Goal: Use online tool/utility: Utilize a website feature to perform a specific function

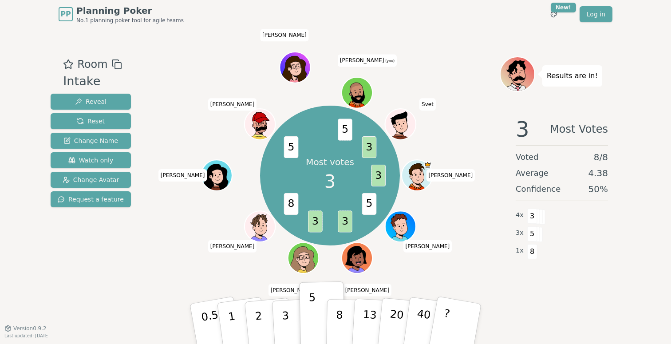
click at [459, 267] on div "Most votes 3 3 5 3 3 8 5 5 3 Diego D [PERSON_NAME] [PERSON_NAME] [PERSON_NAME] …" at bounding box center [330, 175] width 340 height 206
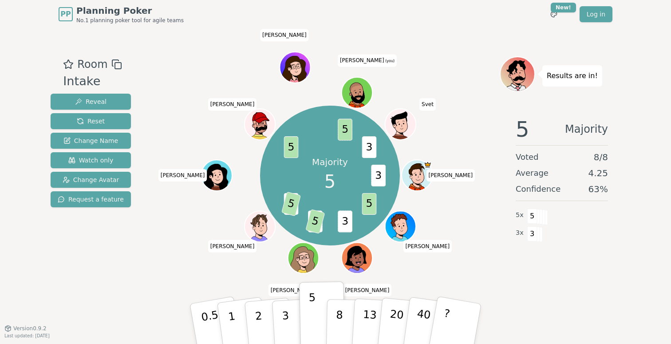
click at [542, 262] on div "5 Majority Voted 8 / 8 Average 4.25 Confidence 63 % 5 x 5 3 x 3" at bounding box center [562, 199] width 124 height 178
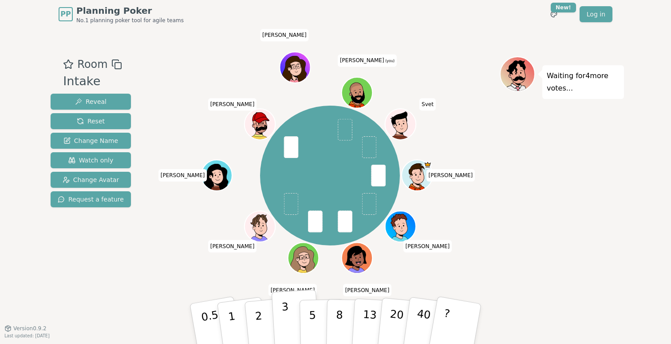
click at [286, 324] on p "3" at bounding box center [286, 325] width 10 height 48
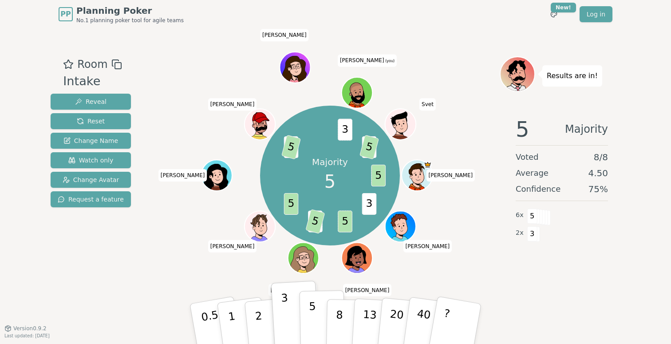
click at [312, 310] on p "5" at bounding box center [313, 324] width 8 height 48
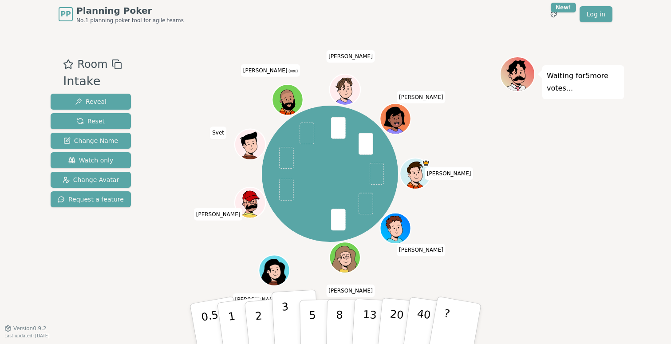
click at [286, 317] on p "3" at bounding box center [286, 325] width 10 height 48
click at [288, 321] on p "3" at bounding box center [286, 325] width 10 height 48
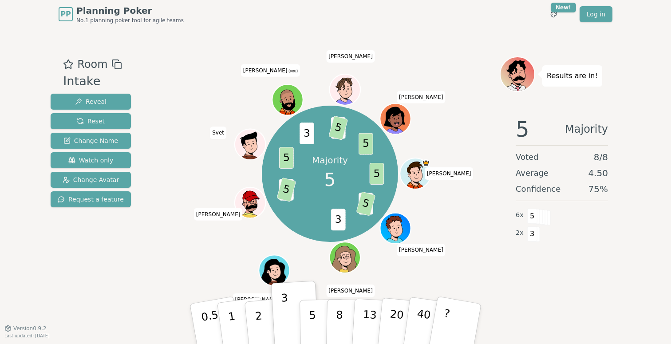
click at [197, 265] on div "Majority 5 5 3 5 3 3 5 5 3 3 5 5 Diego D [PERSON_NAME] [PERSON_NAME] [PERSON_NA…" at bounding box center [330, 173] width 340 height 203
